Goal: Task Accomplishment & Management: Use online tool/utility

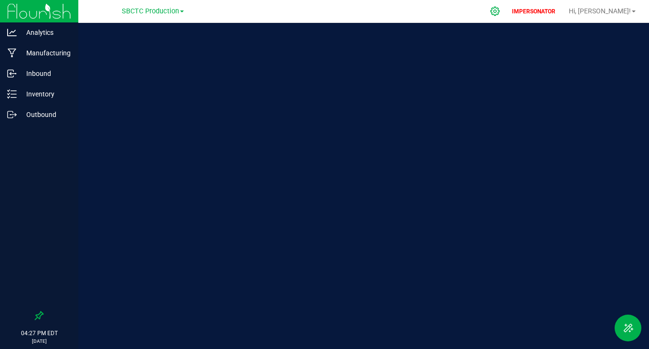
click at [500, 12] on icon at bounding box center [495, 11] width 10 height 10
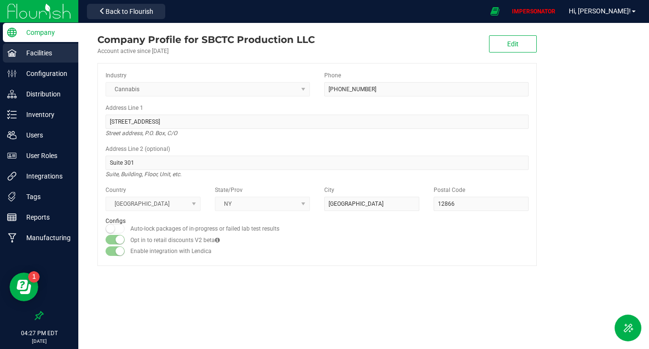
click at [34, 56] on p "Facilities" at bounding box center [45, 52] width 57 height 11
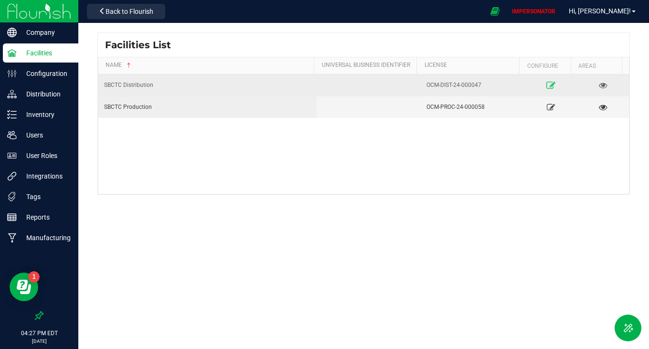
click at [547, 90] on link at bounding box center [551, 84] width 44 height 15
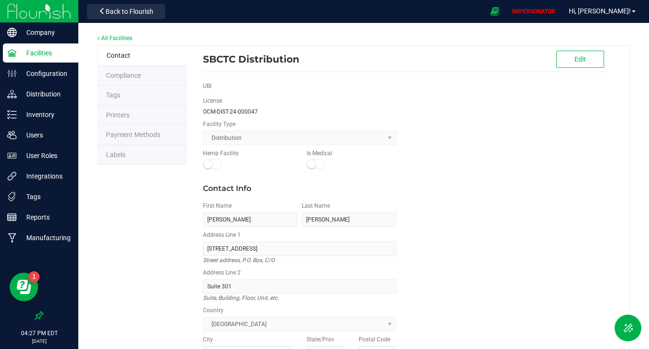
click at [123, 146] on li "Labels" at bounding box center [141, 155] width 89 height 20
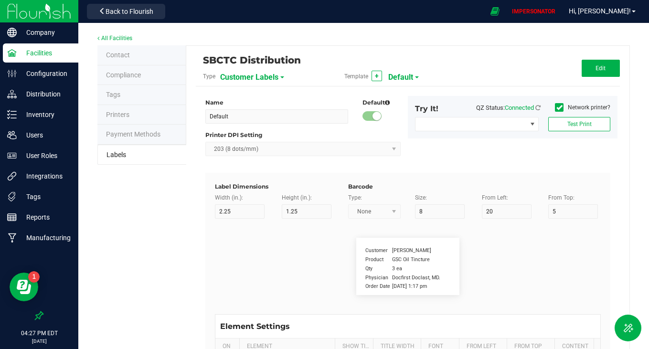
click at [261, 74] on span "Customer Labels" at bounding box center [249, 77] width 58 height 16
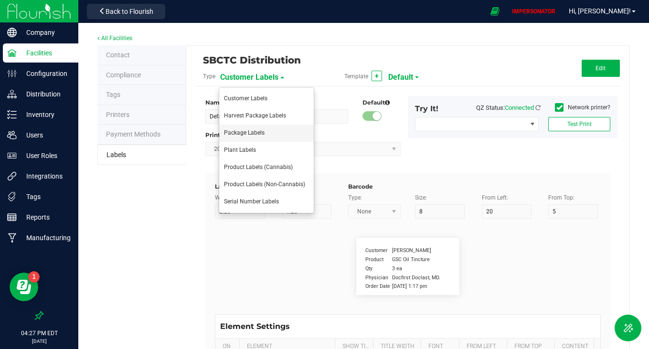
click at [242, 128] on li "Package Labels" at bounding box center [266, 133] width 95 height 17
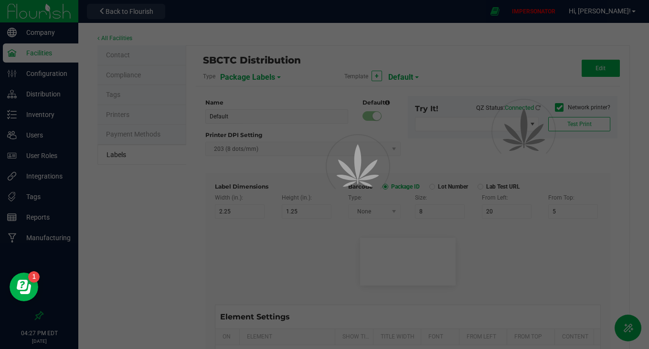
type input "4"
type input "3"
type input "5"
type input "40"
type input "Package ID"
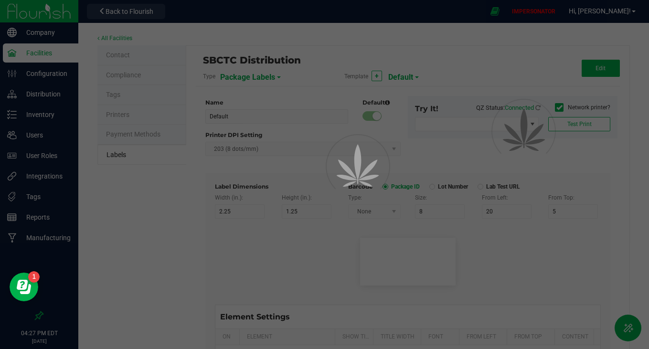
type input "25"
type input "10"
type input "CADMODS-20200420-096"
type input "SKU Name"
type input "25"
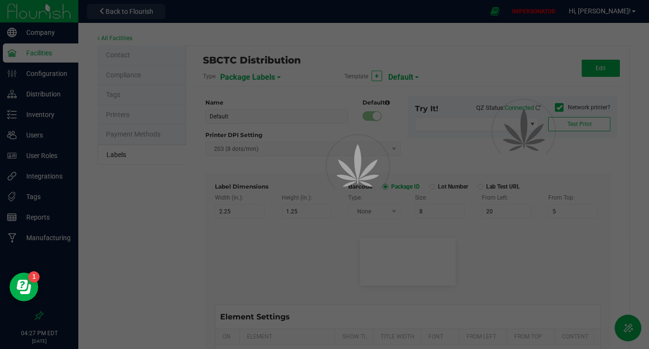
type input "10"
type input "Gelato Pen"
type input "Strain"
type input "25"
type input "10"
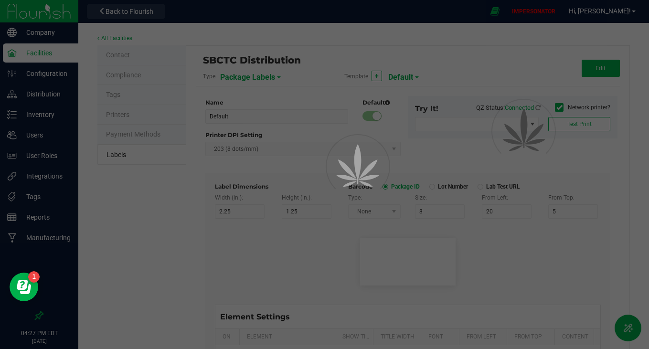
type input "Gelato"
type input "Size"
type input "25"
type input "10"
type input "44 ea"
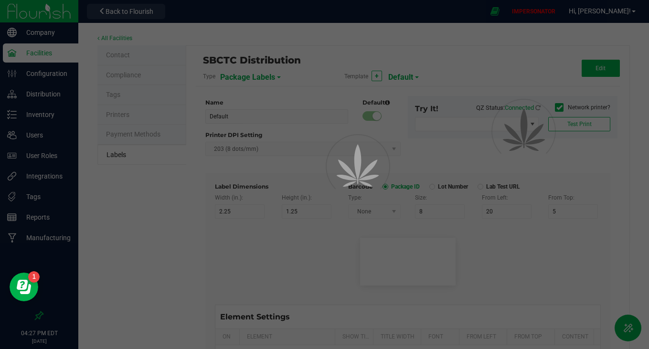
type input "Package Date"
type input "25"
type input "10"
type input "[DATE] 10:14pm"
type input "Lot Number"
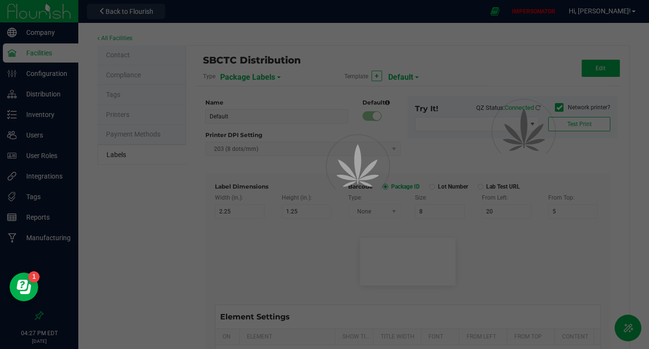
type input "25"
type input "10"
type input "30"
type input "LOT918234"
type input "SKU"
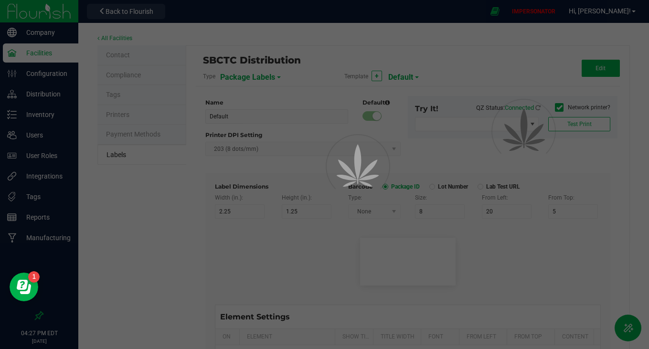
type input "25"
type input "10"
type input "30"
type input "42P017"
type input "Ref Field 1"
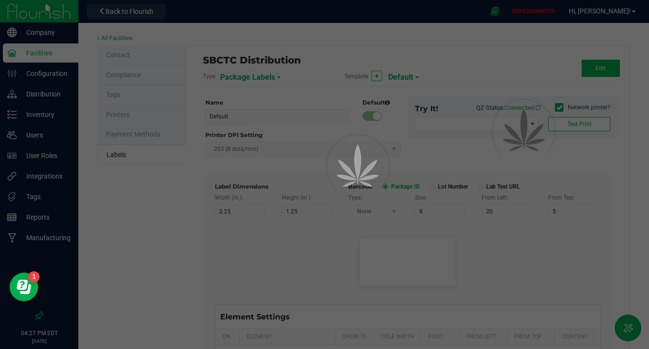
type input "25"
type input "10"
type input "35"
type input "Ref Field 1 Value"
type input "Ref Field 2"
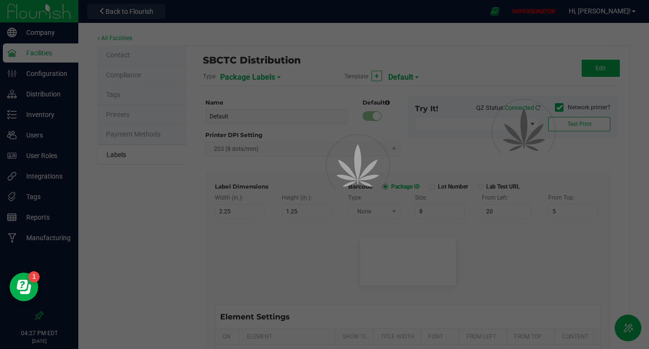
type input "25"
type input "10"
type input "35"
type input "Ref Field 2 Value"
type input "Ref Field 3"
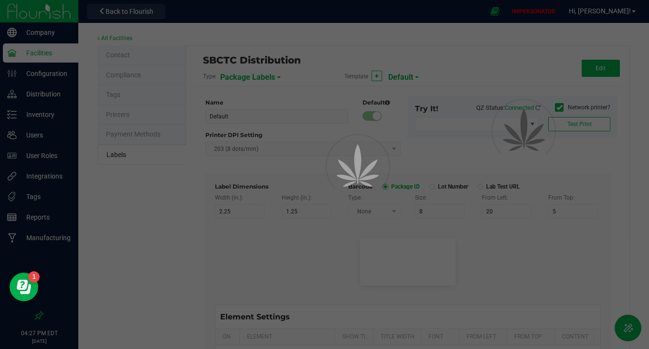
type input "25"
type input "10"
type input "35"
type input "Ref Field 3 Value"
type input "Item Ref Field 1"
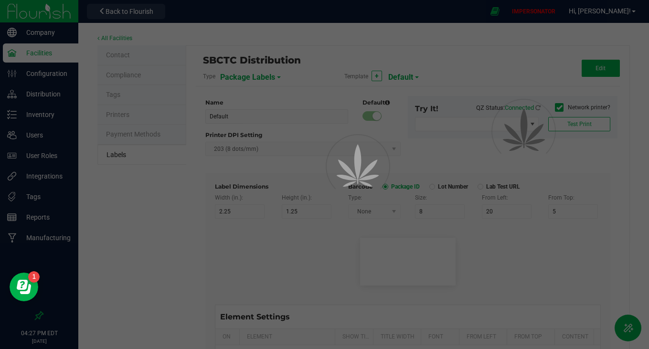
type input "25"
type input "10"
type input "35"
type input "Item Ref Field 1 Value"
type input "Item Ref Field 2"
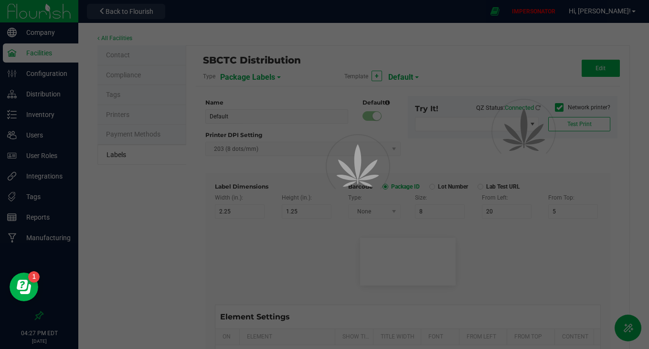
type input "25"
type input "10"
type input "35"
type input "Item Ref Field 2 Value"
type input "Item Ref Field 3"
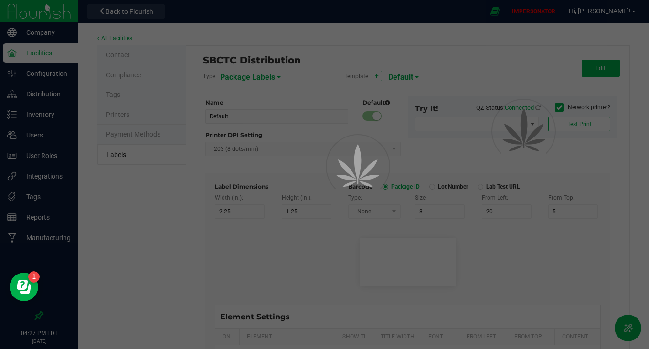
type input "25"
type input "10"
type input "35"
type input "Item Ref Field 3 Value"
type input "Item Ref Field 4"
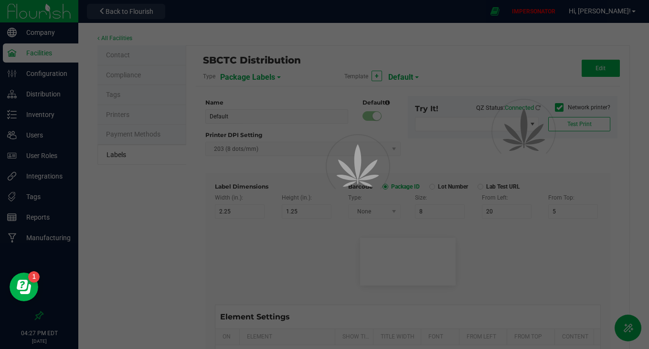
type input "25"
type input "10"
type input "35"
type input "Item Ref Field 4 Value"
type input "Item Ref Field 5"
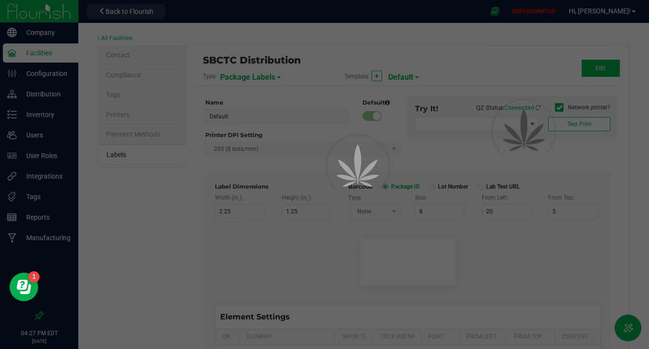
type input "25"
type input "10"
type input "35"
type input "Item Ref Field 5 Value"
type input "NDC Number"
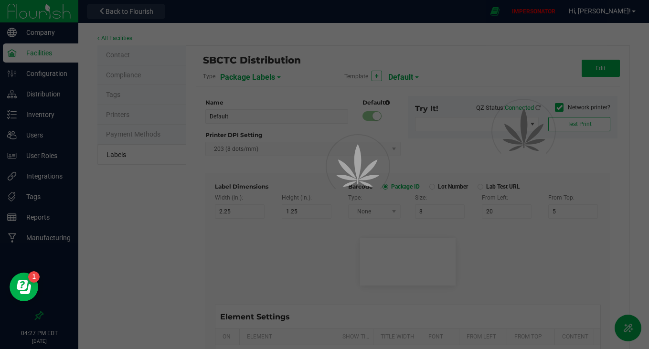
type input "25"
type input "10"
type input "35"
type input "[PHONE_NUMBER]"
type input "Number of Servings"
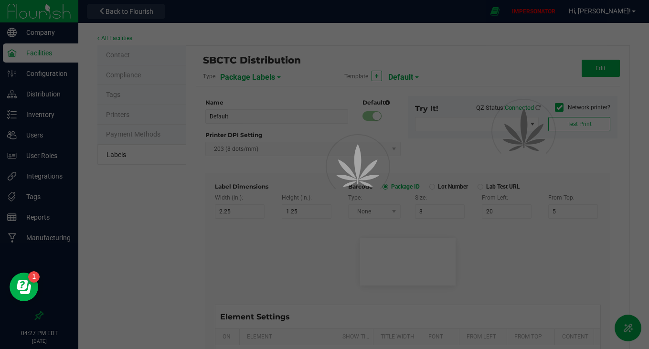
type input "25"
type input "10"
type input "35"
type input "4 servings/item"
type input "Serving Size"
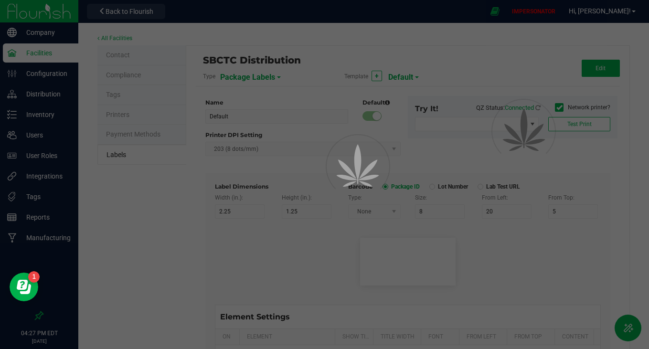
type input "25"
type input "10"
type input "35"
type input "1 cup"
type input "Serving Size (Grams)"
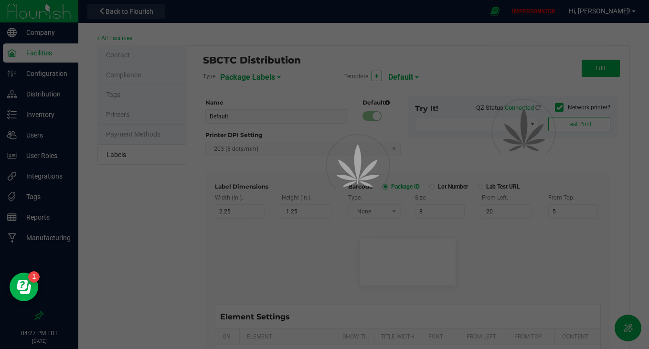
type input "25"
type input "10"
type input "35"
type input "4 g"
type input "Item Ingredients"
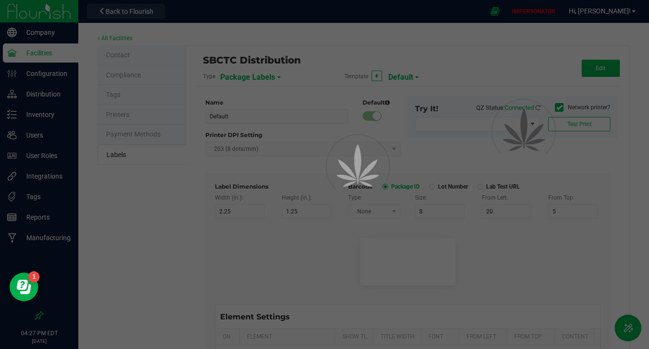
type input "25"
type input "10"
type input "35"
type input "Ingredient one, ingredient two"
type input "Allergens"
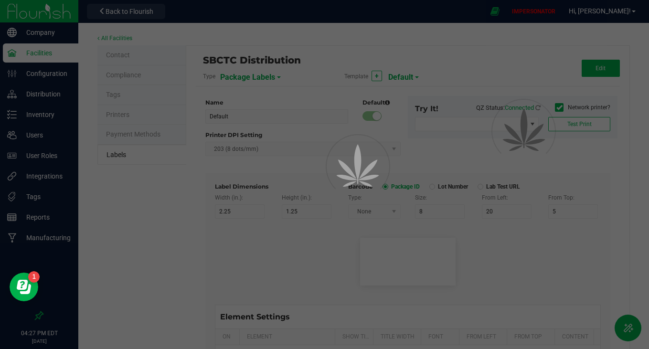
type input "25"
type input "10"
type input "35"
type input "Tree Nuts, Soy, Wheat"
type input "Feel"
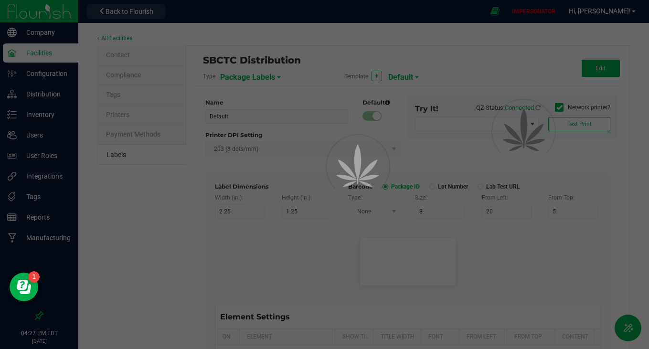
type input "25"
type input "10"
type input "35"
type input "Relaxed"
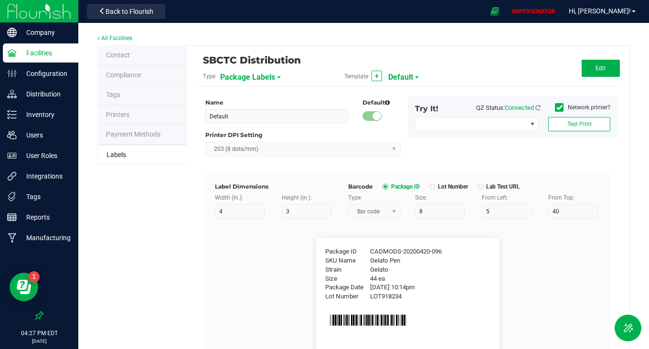
click at [397, 74] on span "Default" at bounding box center [400, 77] width 25 height 16
click at [422, 110] on li "Small QR Code Label" at bounding box center [432, 115] width 95 height 17
type input "Small QR Code Label"
type input "1"
type input "0.5"
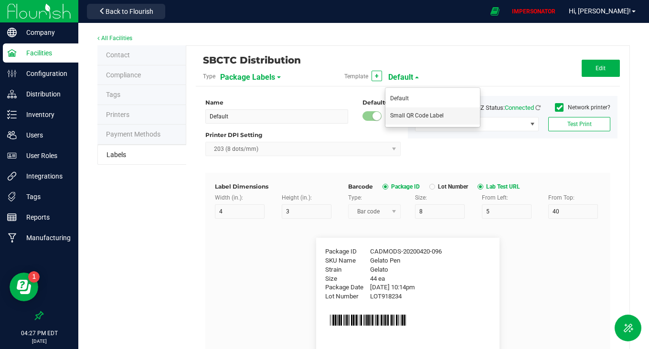
type input "11"
type input "16.5"
type input "1.5"
type input "ID"
type input "3"
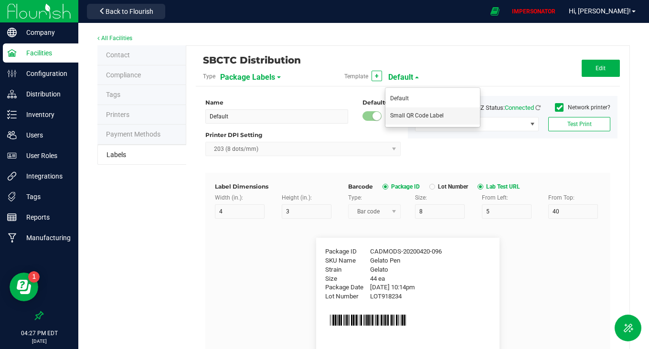
type input "5"
type input "15"
type input "12.25"
type input "CADMODS-20230420-096"
type input "EXP:"
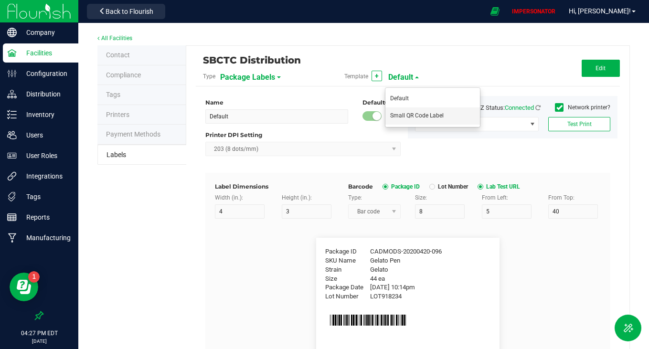
type input "4"
type input "5.25"
type input "25"
type input "4.5"
type input "[DATE]"
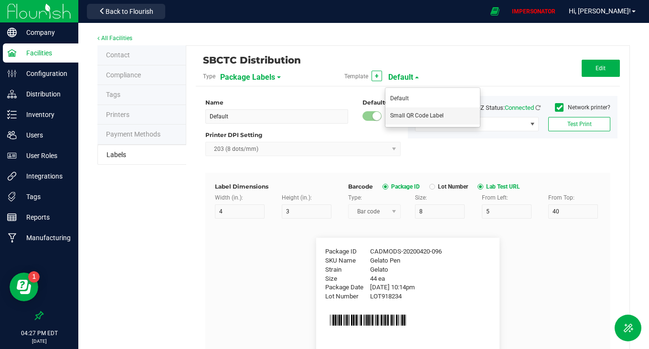
type input "TEST:"
type input "4.5"
type input "5.25"
type input "25"
type input "6.5"
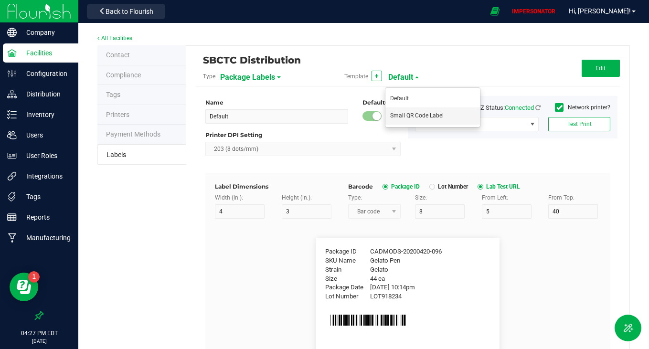
type input "[DATE]"
type input "TAC %"
type input "6.5"
type input "5.25"
type input "25"
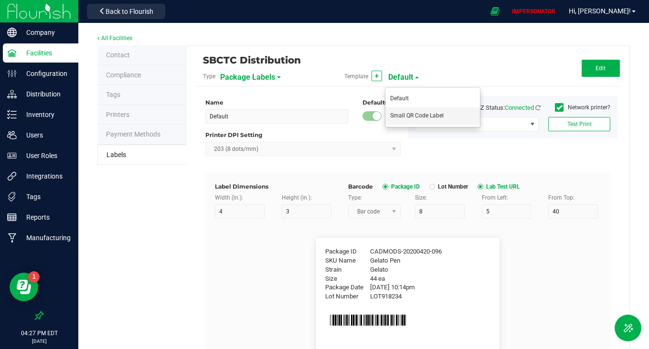
type input "8.5"
type input "17.68"
type input "THC %"
type input "6.5"
type input "5.25"
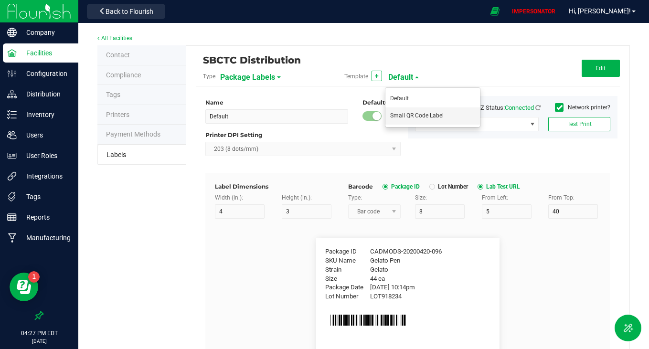
type input "25"
type input "10.5"
type input "28.03"
type input "Strain"
type input "5.25"
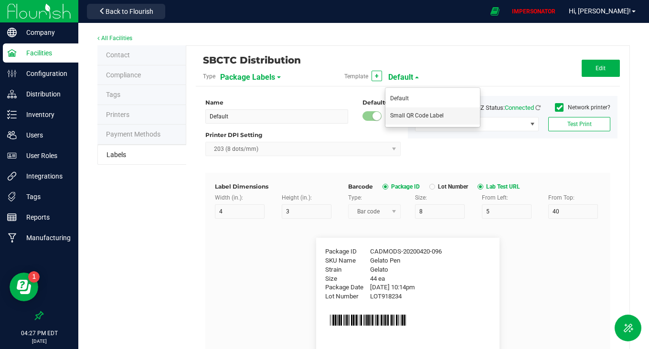
type input "17"
type input "2"
type input "Lemon Cherry x Z Animal"
type input "SKU Name"
type input "10"
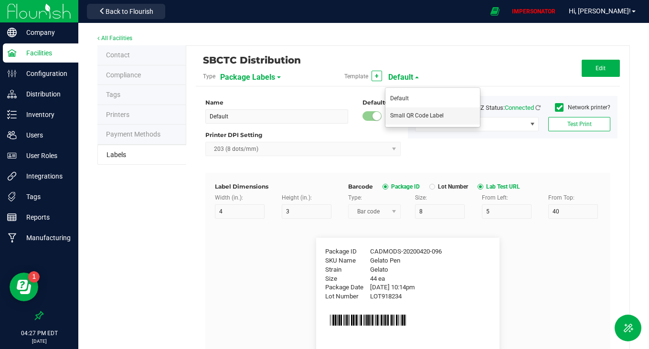
type input "Gelato Pen"
type input "Size"
type input "20"
type input "44 ea"
type input "Package Date"
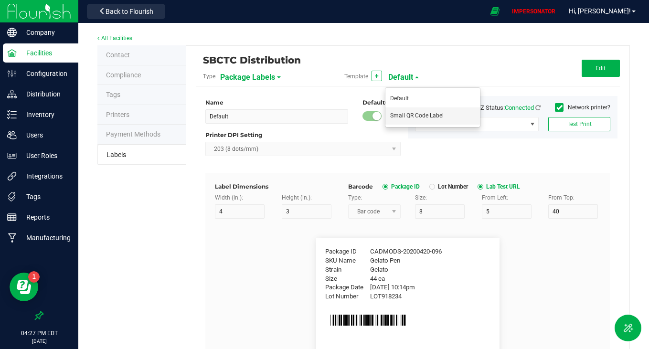
type input "25"
type input "[DATE] 10:14pm"
type input "Lot Number"
type input "30"
type input "LOT918234"
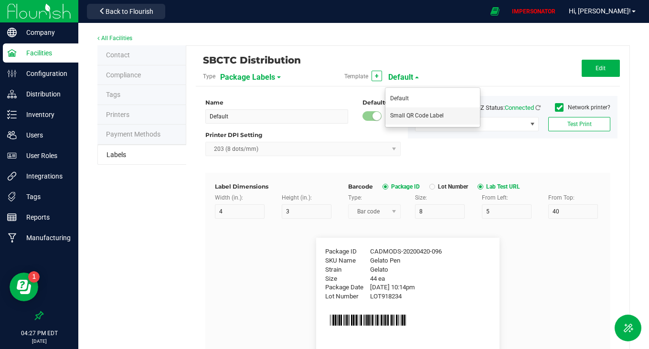
type input "SKU"
type input "30"
type input "42P017"
type input "Ref Field 1"
type input "Ref Field 1 Value"
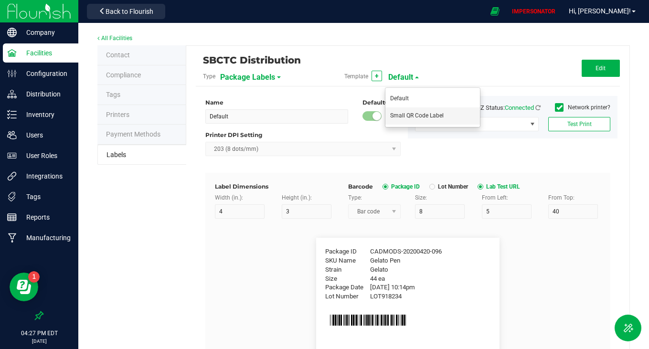
type input "Ref Field 2"
type input "Ref Field 2 Value"
type input "Ref Field 3"
type input "Ref Field 3 Value"
type input "Item Ref Field 1"
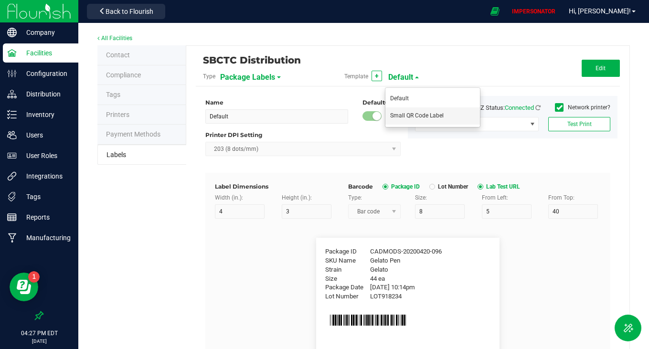
type input "Item Ref Field 1 Value"
type input "Item Ref Field 2"
type input "Item Ref Field 2 Value"
type input "Item Ref Field 3"
type input "Item Ref Field 3 Value"
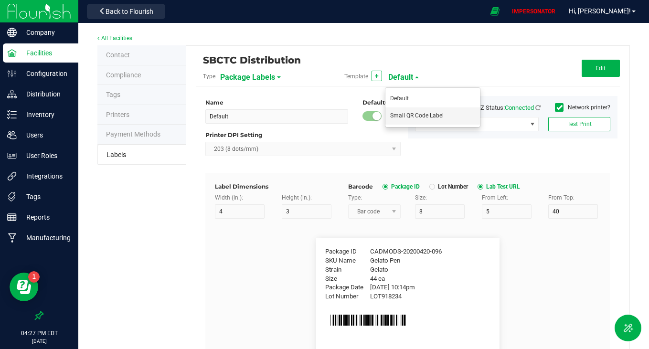
type input "Item Ref Field 4"
type input "Item Ref Field 4 Value"
type input "Item Ref Field 5"
type input "Item Ref Field 5 Value"
type input "NDC Number"
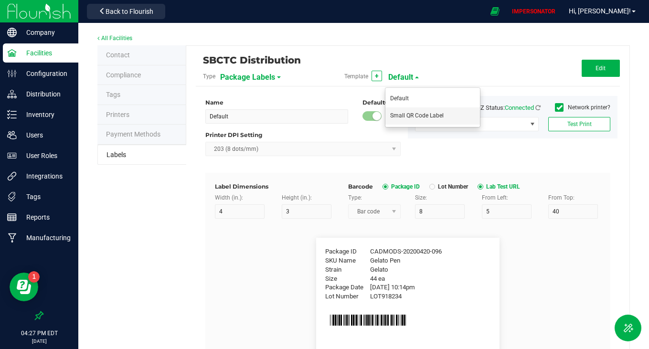
type input "[PHONE_NUMBER]"
type input "Number of Servings"
type input "4 servings/item"
type input "Serving Size"
type input "1 cup"
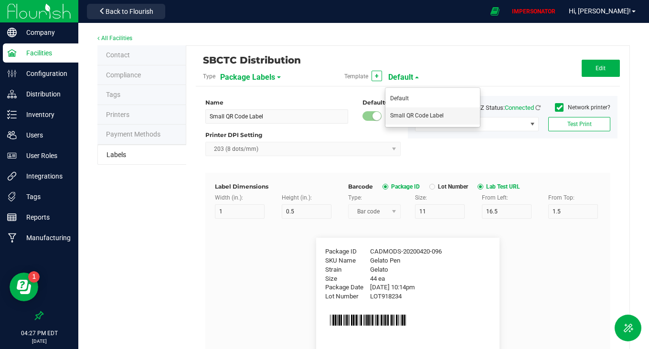
type input "Serving Size (Grams)"
type input "4 g"
type input "Item Ingredients"
type input "Ingredient one, ingredient two"
type input "Allergens"
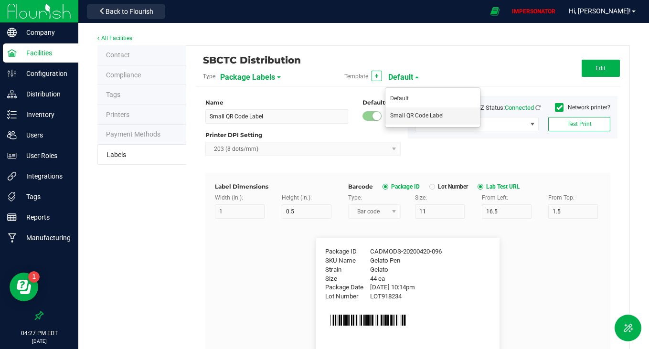
type input "Tree Nuts, Soy, Wheat"
type input "Feel"
type input "Relaxed"
type input "Usable Cannabis per Unit"
type input "25.73 g"
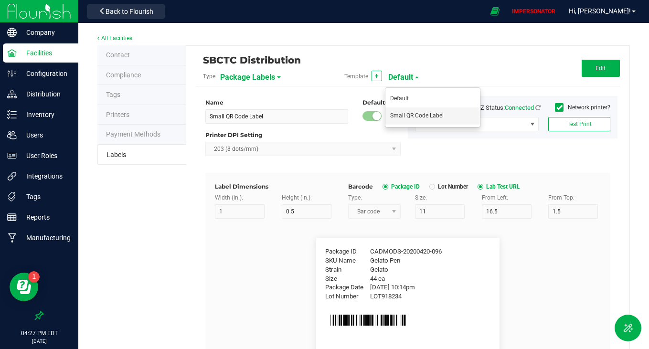
type input "Moisture %"
type input "35"
type input "8.40 %"
